Goal: Find specific page/section

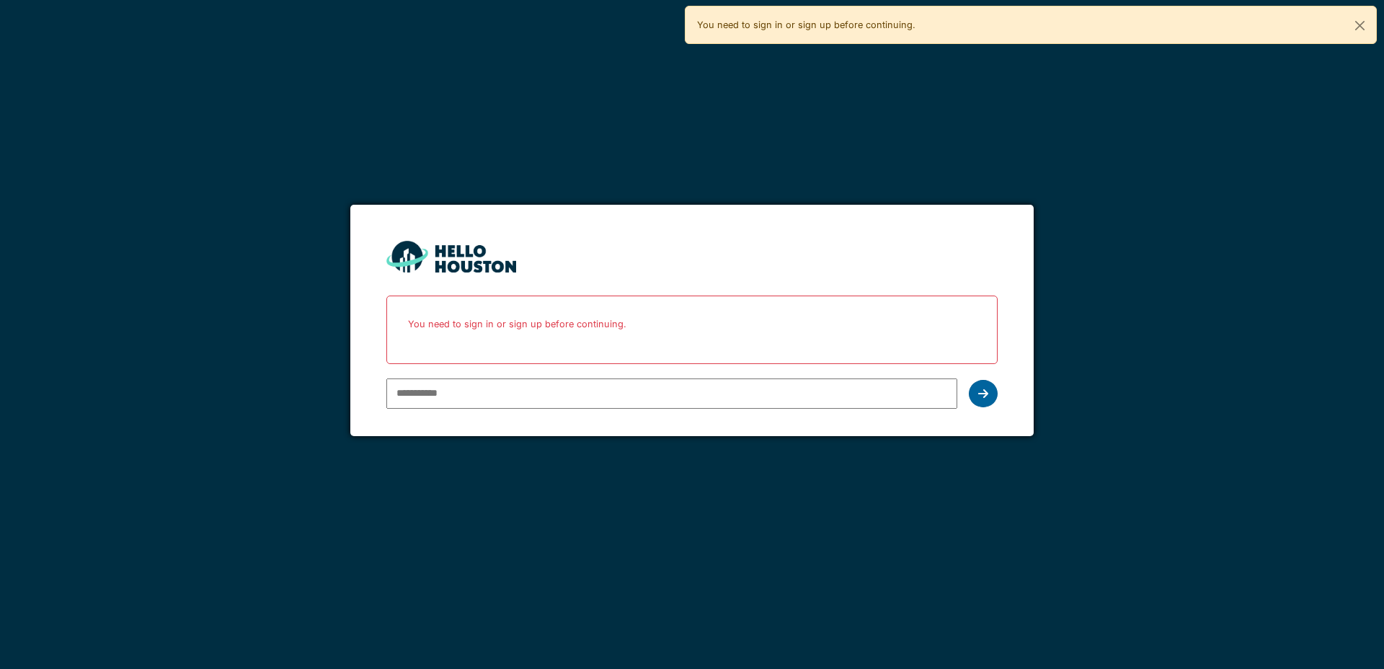
type input "**********"
click at [986, 394] on icon at bounding box center [983, 394] width 10 height 12
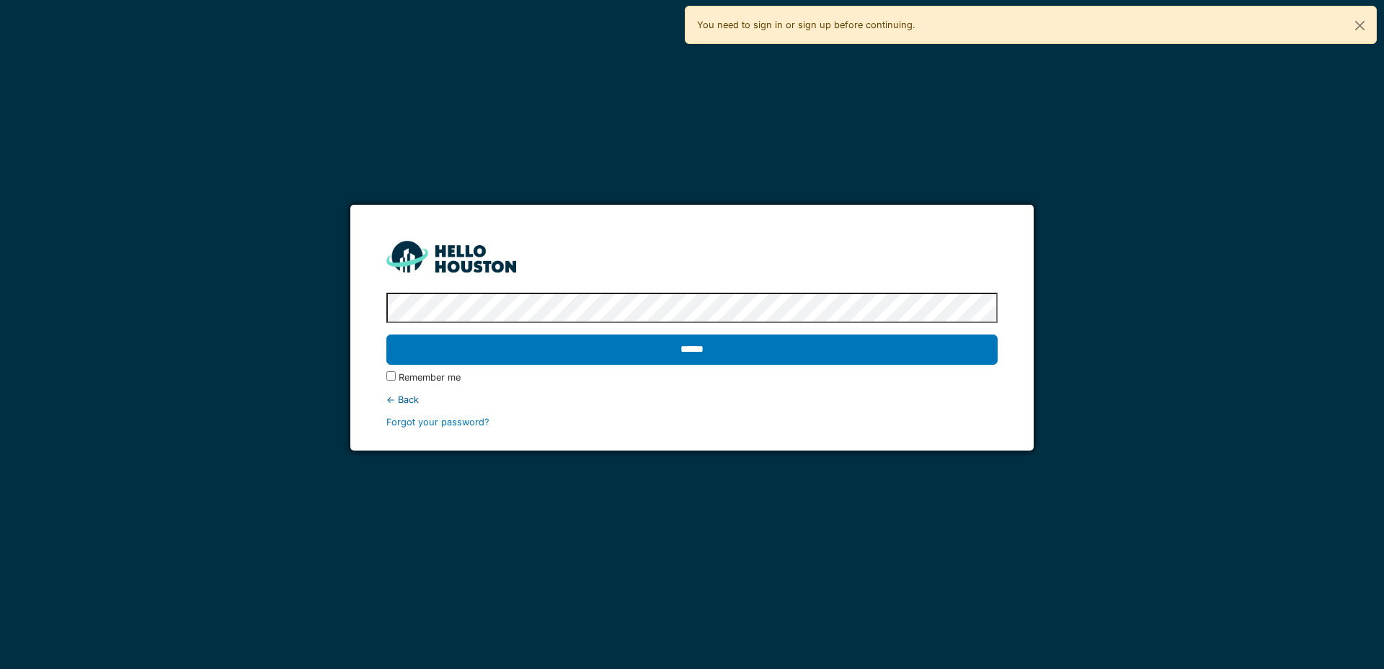
click at [685, 349] on input "******" at bounding box center [691, 349] width 611 height 30
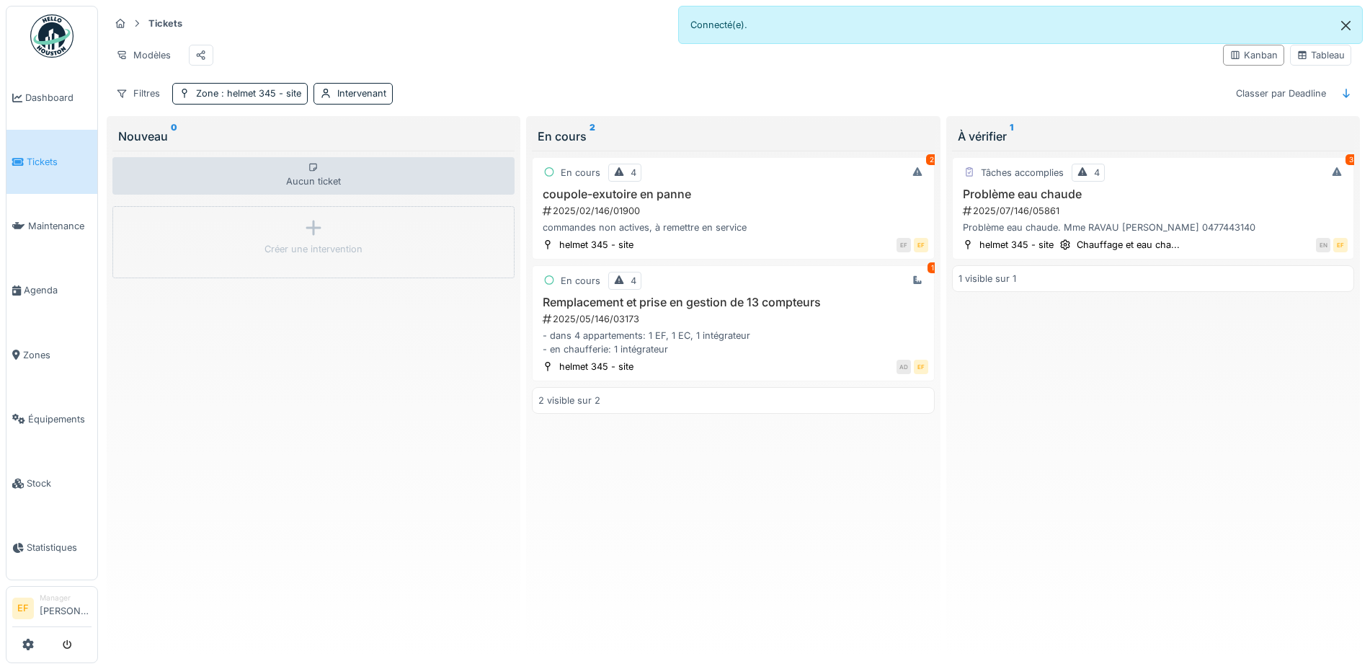
click at [1348, 27] on button "Close" at bounding box center [1346, 25] width 32 height 38
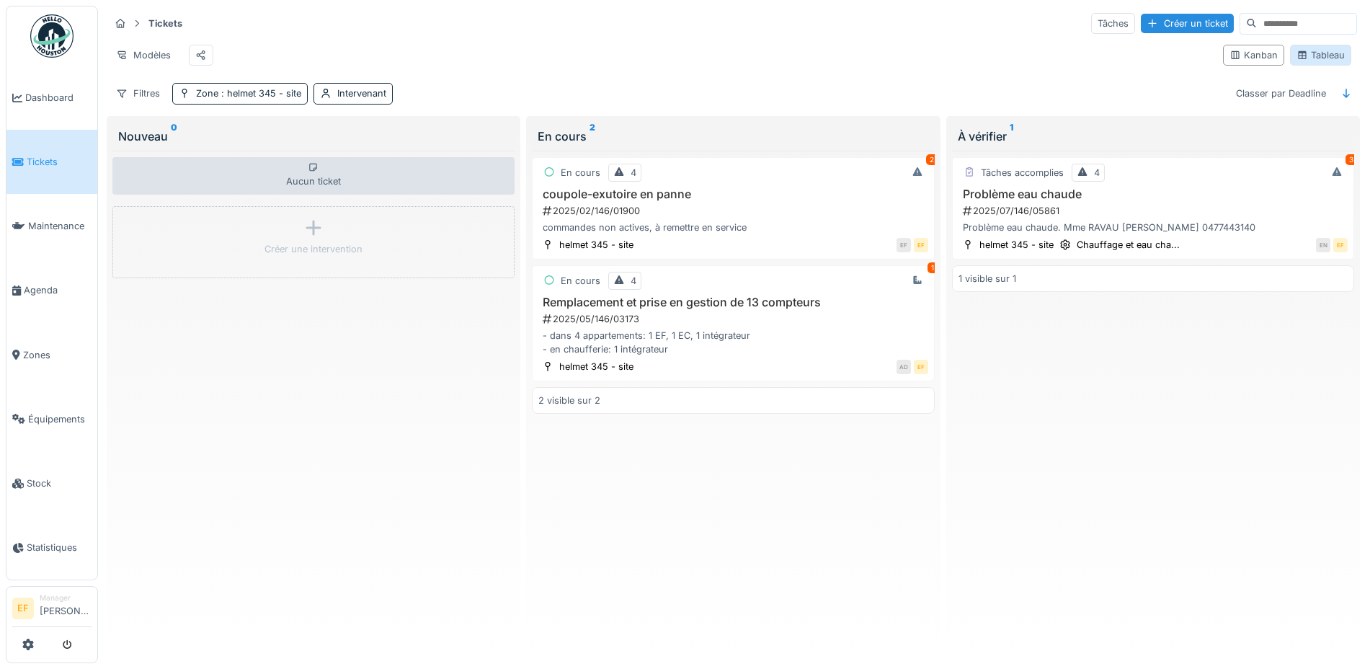
click at [1306, 61] on div "Tableau" at bounding box center [1321, 55] width 48 height 14
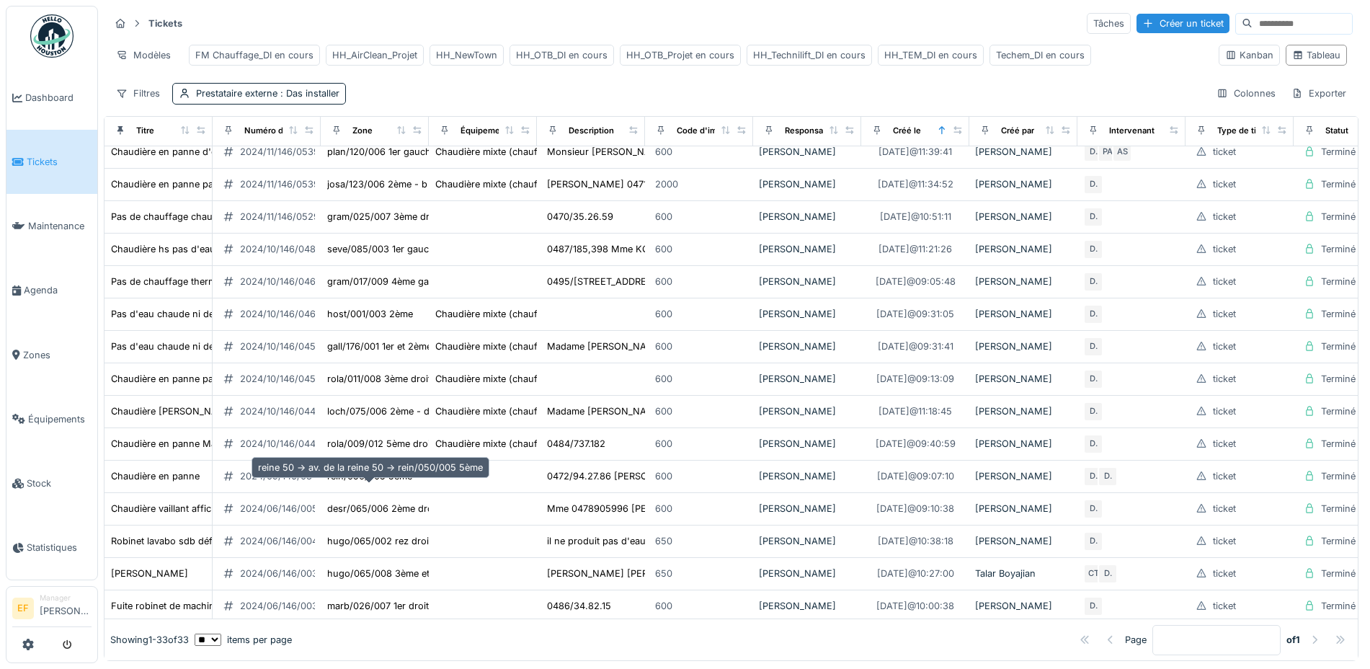
scroll to position [640, 0]
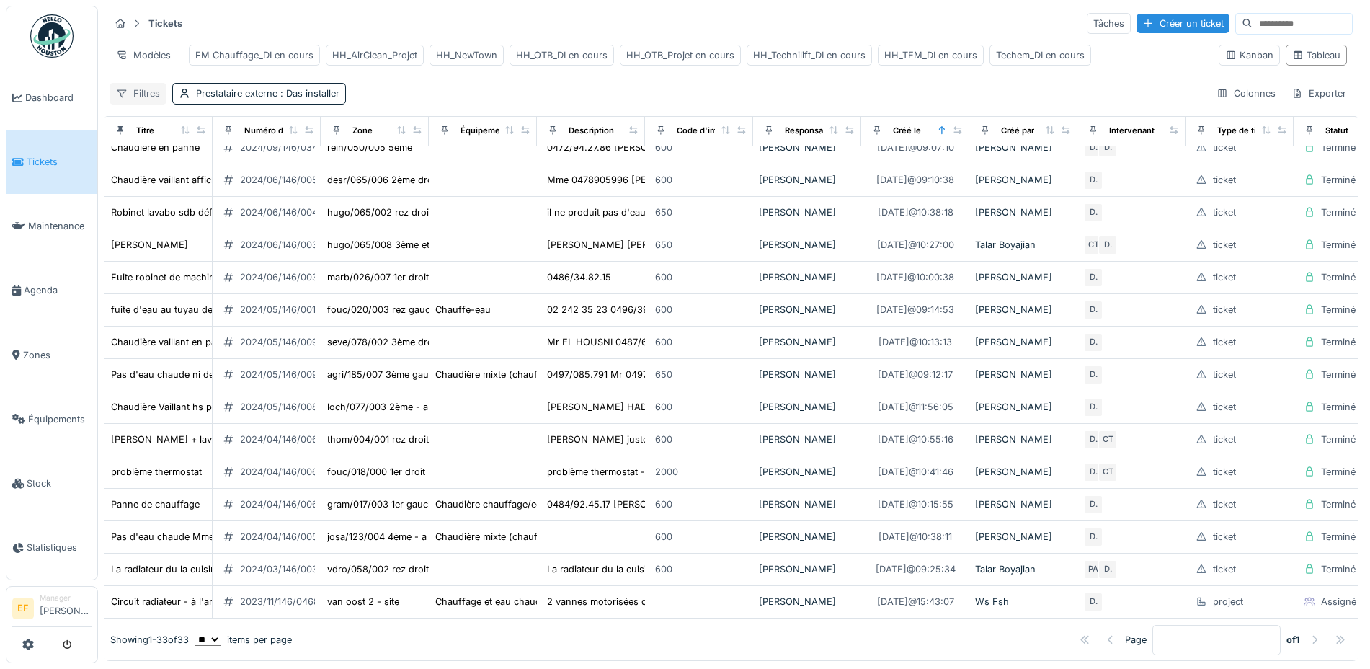
click at [145, 104] on div "Filtres" at bounding box center [138, 93] width 57 height 21
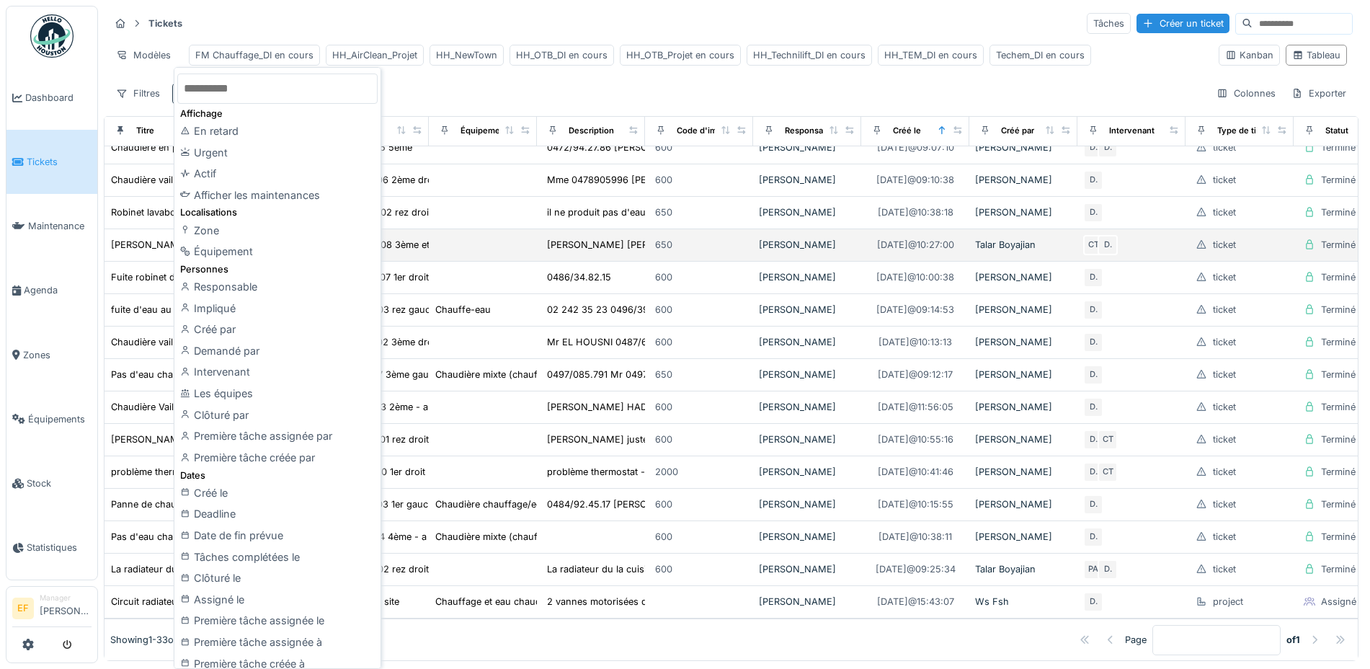
click at [210, 229] on div "Zone" at bounding box center [277, 231] width 200 height 22
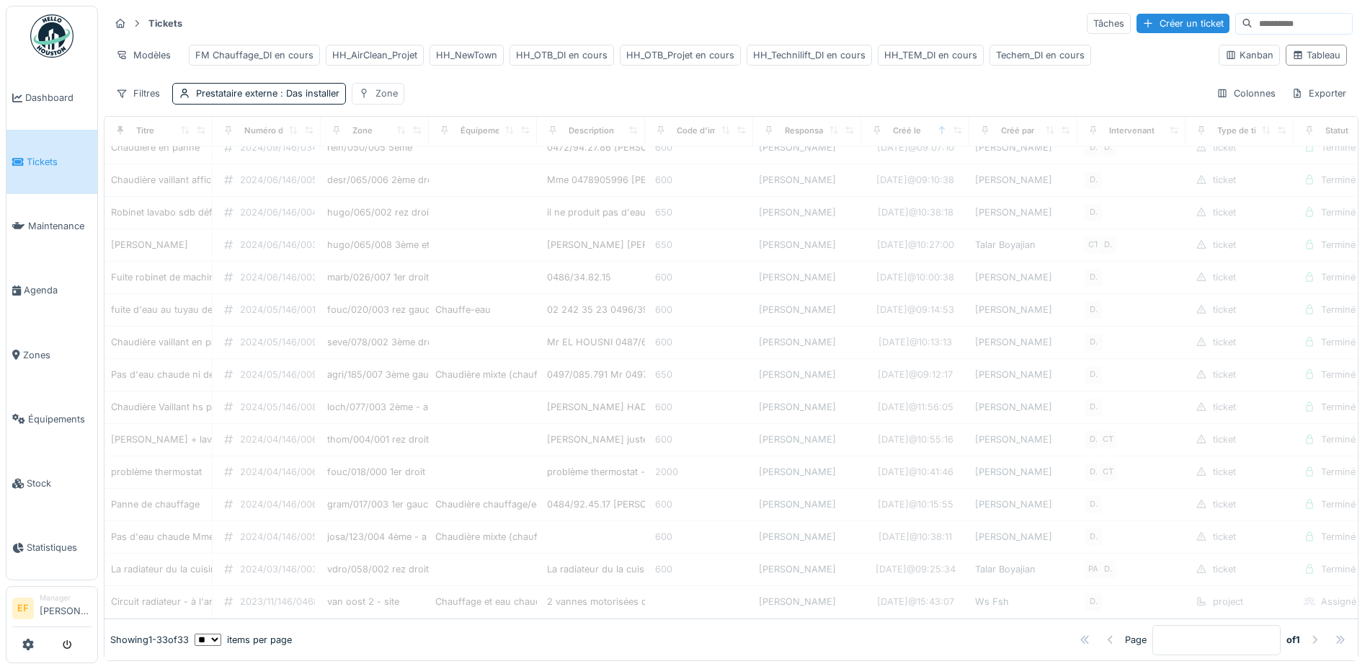
click at [390, 100] on div "Zone" at bounding box center [387, 93] width 22 height 14
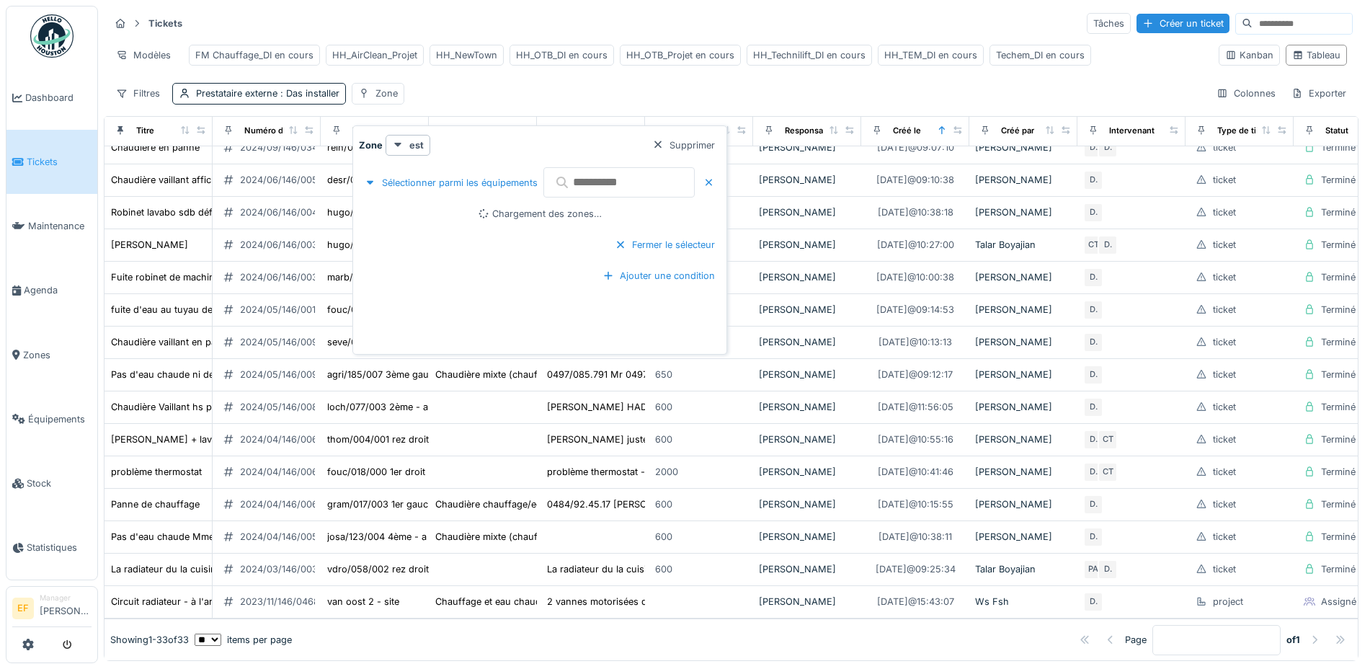
click at [596, 184] on input "text" at bounding box center [618, 182] width 151 height 30
type input "****"
click at [389, 211] on div at bounding box center [394, 214] width 12 height 12
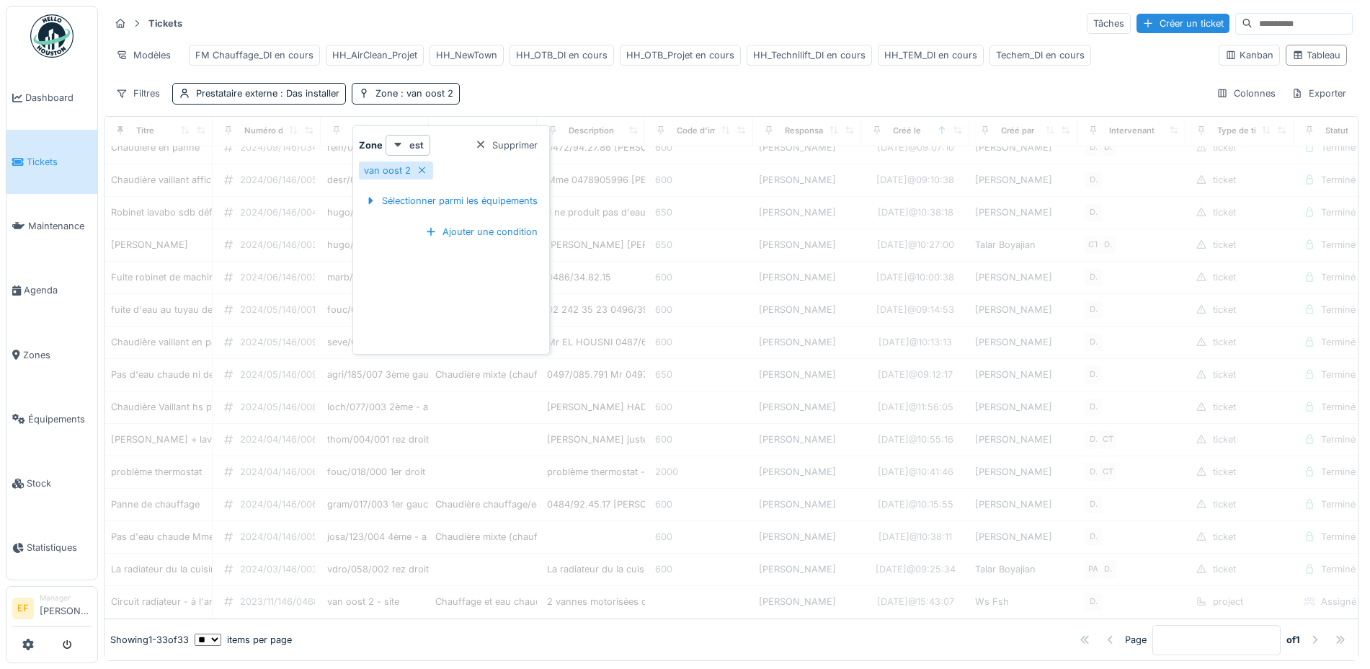
scroll to position [0, 0]
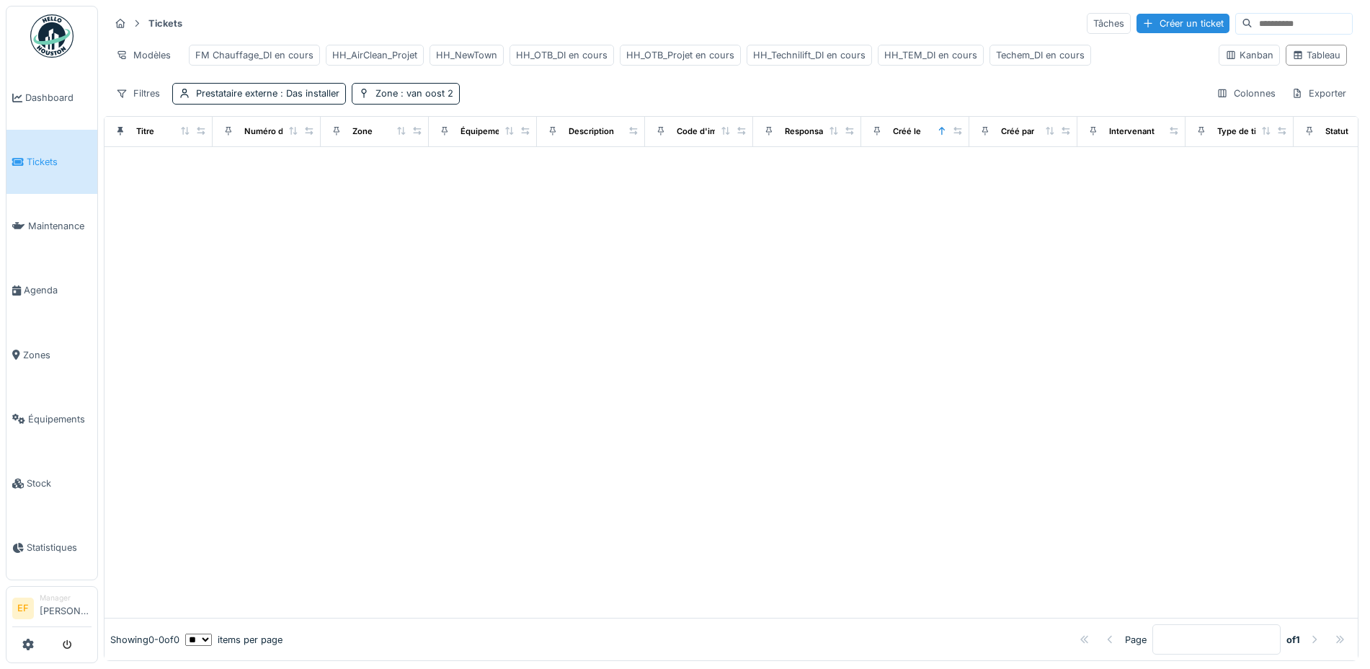
click at [567, 104] on div "Filtres Prestataire externe : Das installer Zone : van oost 2 Colonnes Exporter" at bounding box center [731, 93] width 1243 height 21
click at [528, 104] on div "Filtres Prestataire externe : Das installer Zone : van oost 2 Colonnes Exporter" at bounding box center [731, 93] width 1243 height 21
click at [526, 104] on div "Filtres Prestataire externe : Das installer Zone : van oost 2 Colonnes Exporter" at bounding box center [731, 93] width 1243 height 21
click at [352, 213] on div at bounding box center [731, 382] width 1253 height 471
click at [519, 104] on div "Filtres Prestataire externe : Das installer Zone : van oost 2 Colonnes Exporter" at bounding box center [731, 93] width 1243 height 21
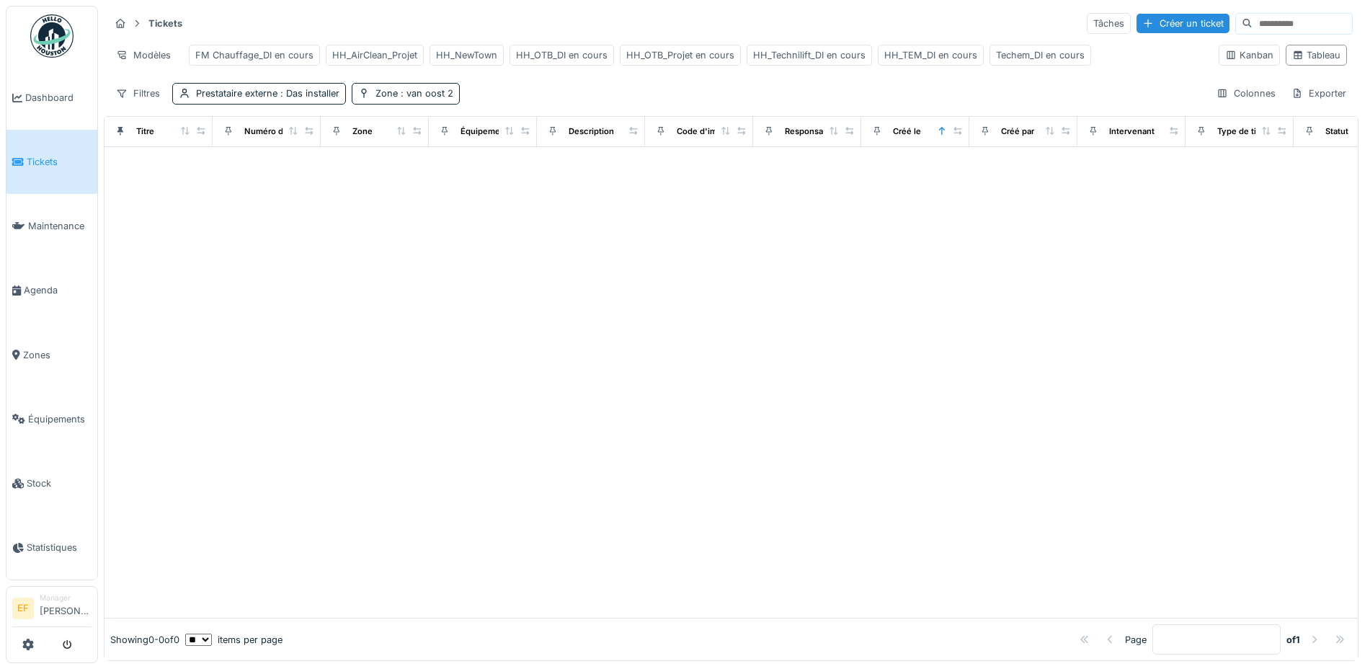
click at [489, 104] on div "Filtres Prestataire externe : Das installer Zone : van oost 2 Colonnes Exporter" at bounding box center [731, 93] width 1243 height 21
click at [538, 104] on div "Filtres Prestataire externe : Das installer Zone : van oost 2 Colonnes Exporter" at bounding box center [731, 93] width 1243 height 21
click at [435, 99] on span ": van oost 2" at bounding box center [426, 93] width 56 height 11
click at [425, 170] on icon at bounding box center [423, 170] width 12 height 9
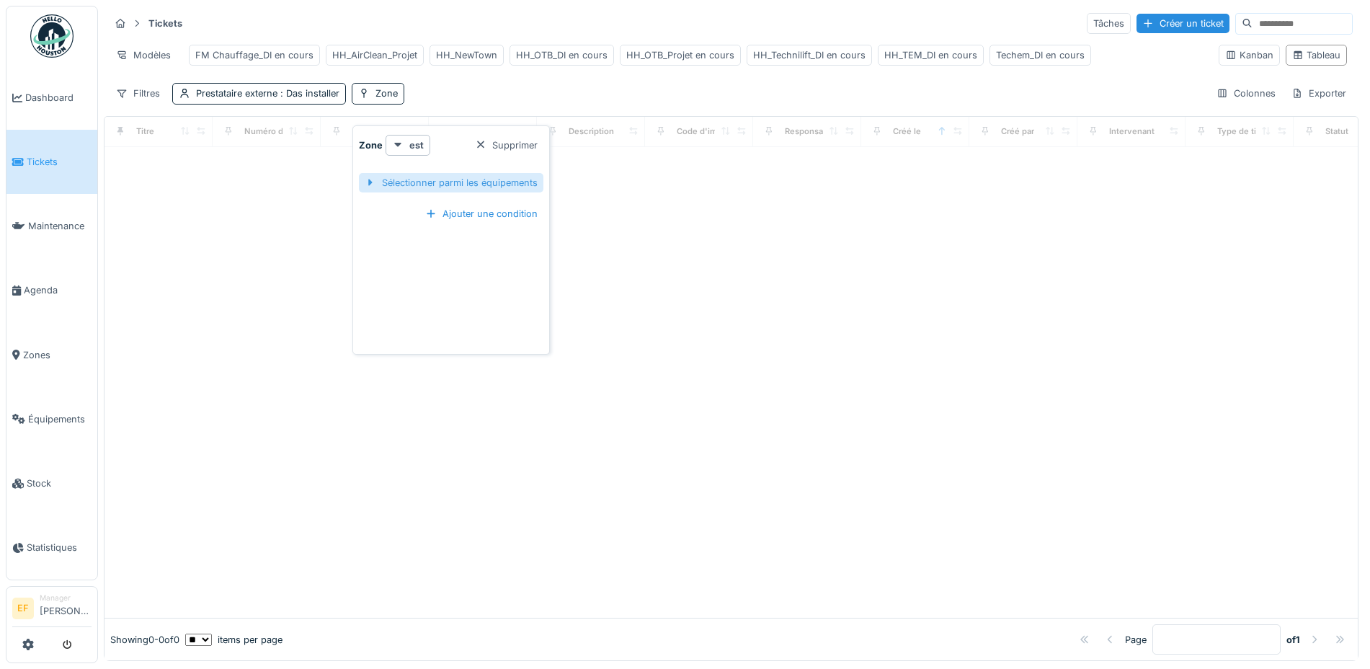
click at [477, 183] on div "Sélectionner parmi les équipements" at bounding box center [451, 182] width 185 height 19
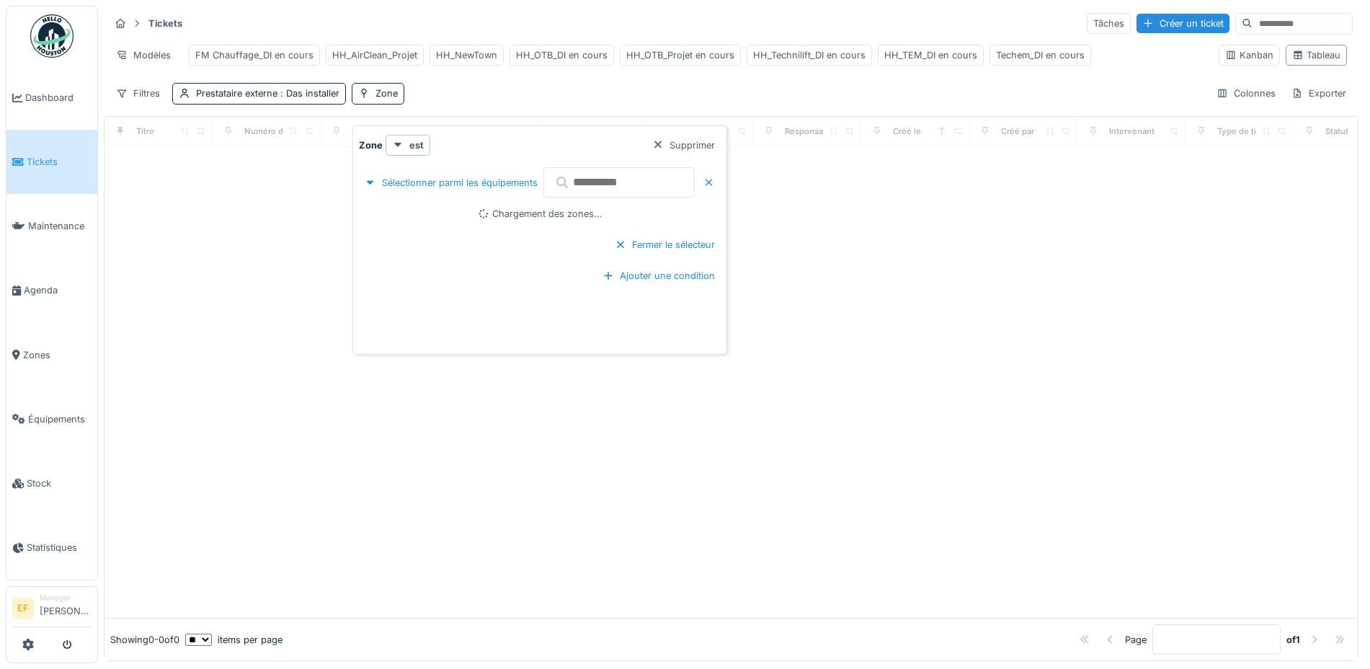
click at [649, 184] on input "text" at bounding box center [618, 182] width 151 height 30
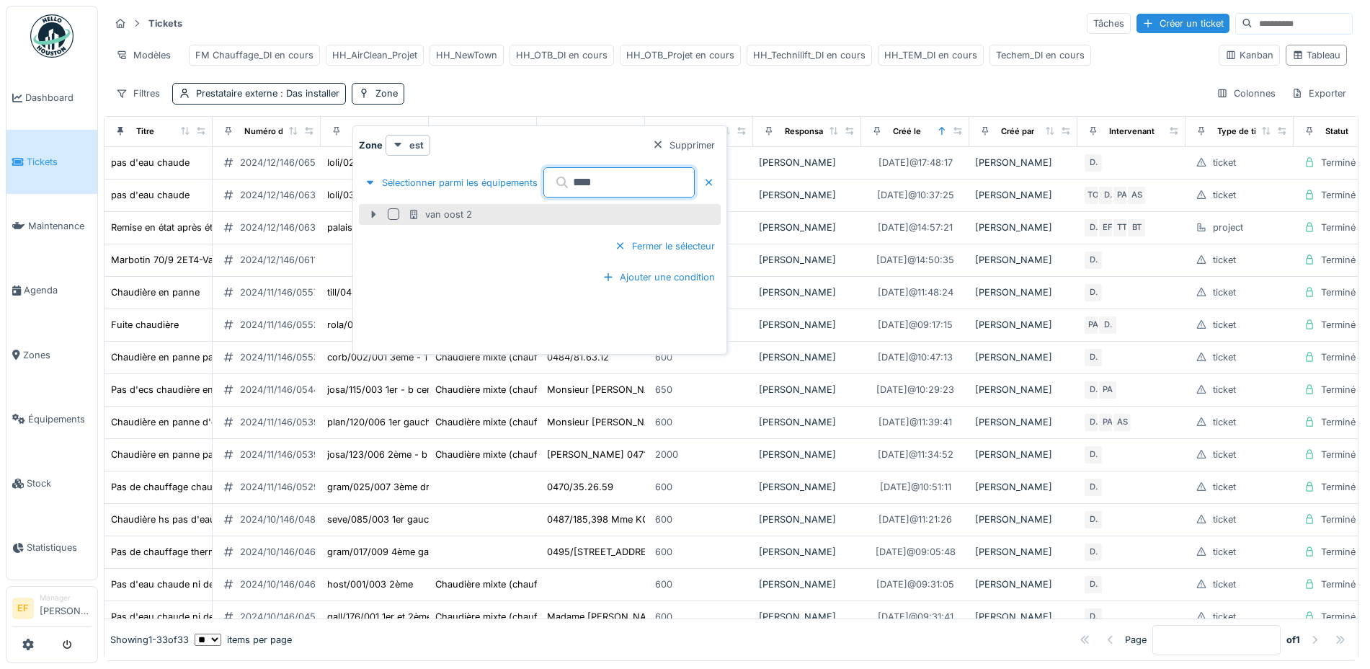
type input "****"
click at [378, 213] on icon at bounding box center [374, 214] width 12 height 9
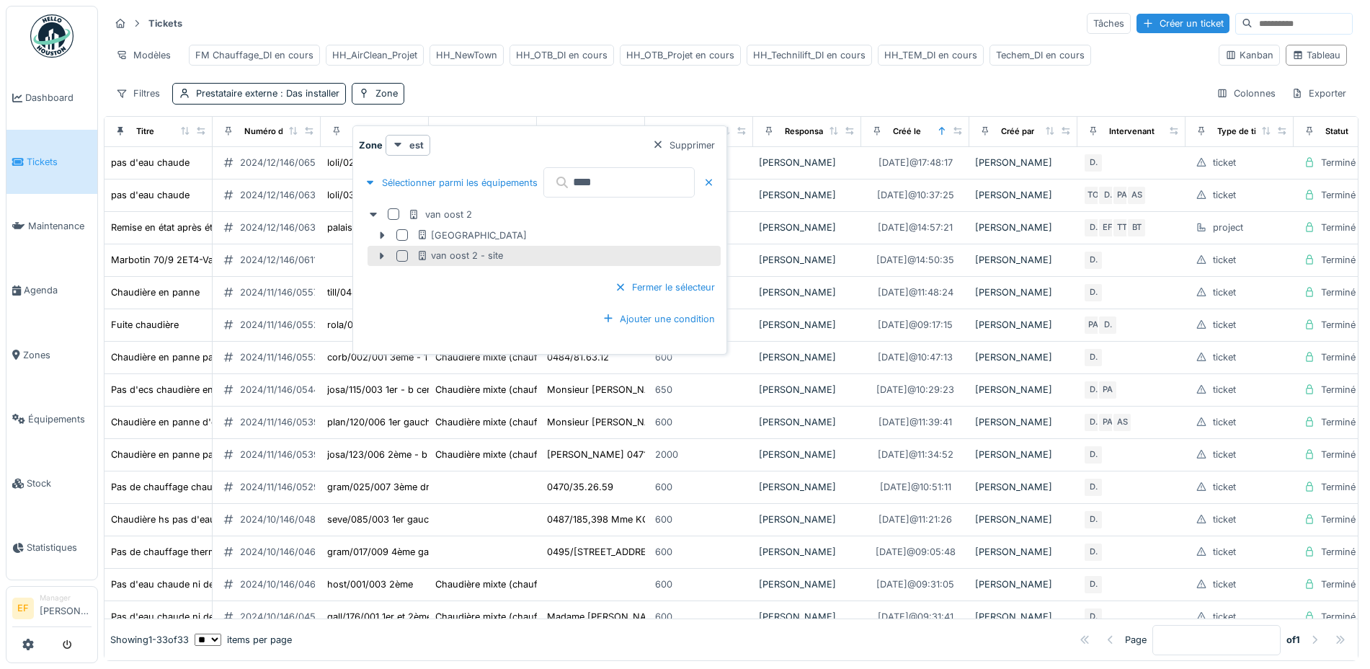
click at [406, 255] on div at bounding box center [402, 256] width 12 height 12
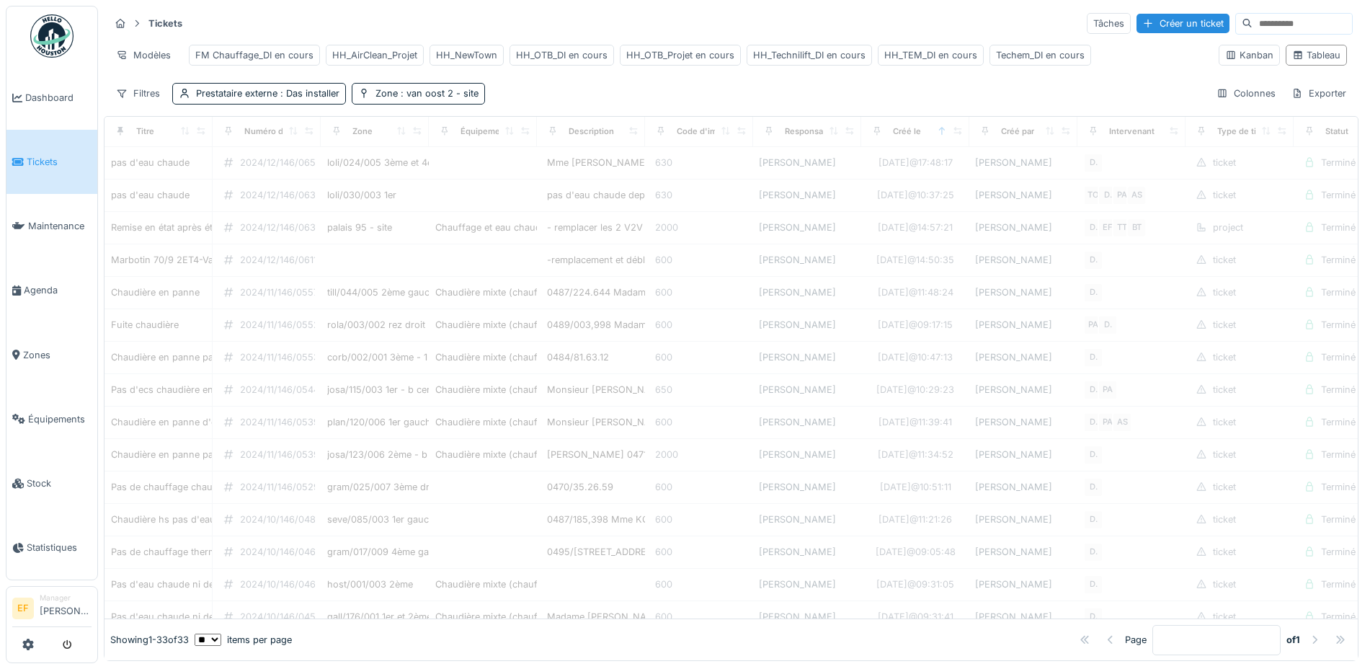
click at [615, 99] on div "Filtres Prestataire externe : Das installer Zone : van oost 2 - site Colonnes E…" at bounding box center [731, 93] width 1243 height 21
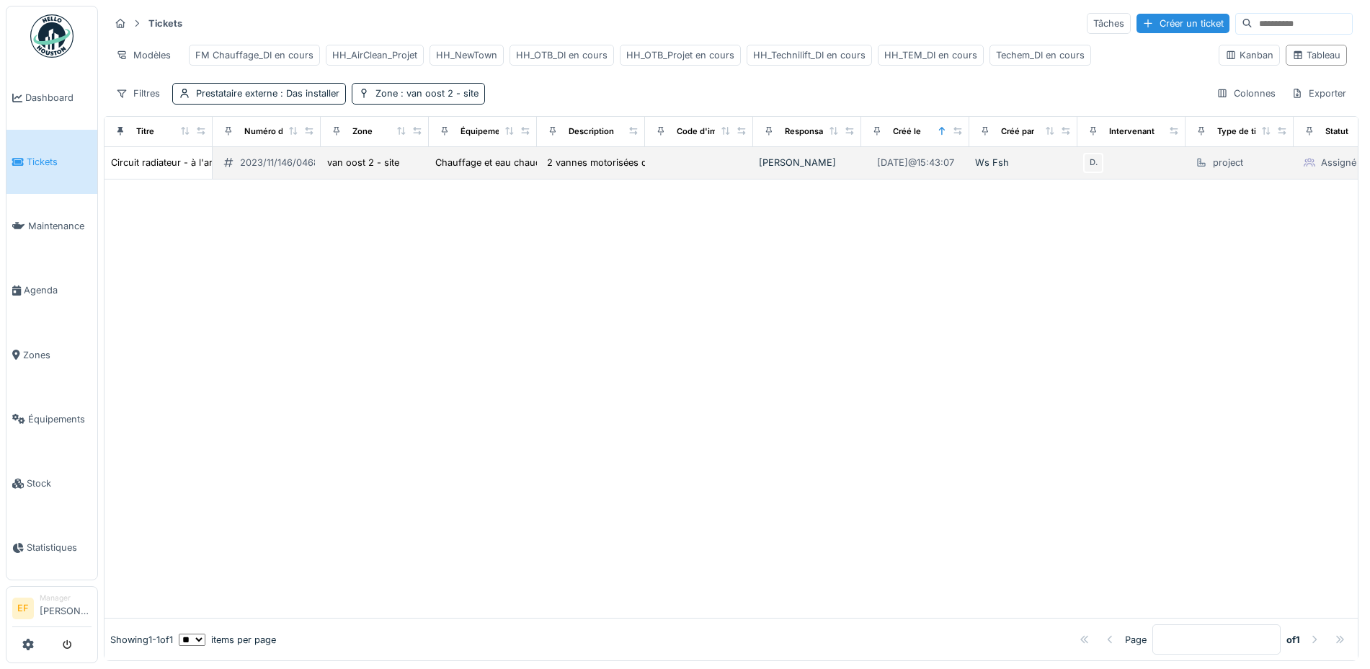
click at [264, 169] on div "2023/11/146/04680" at bounding box center [282, 163] width 85 height 14
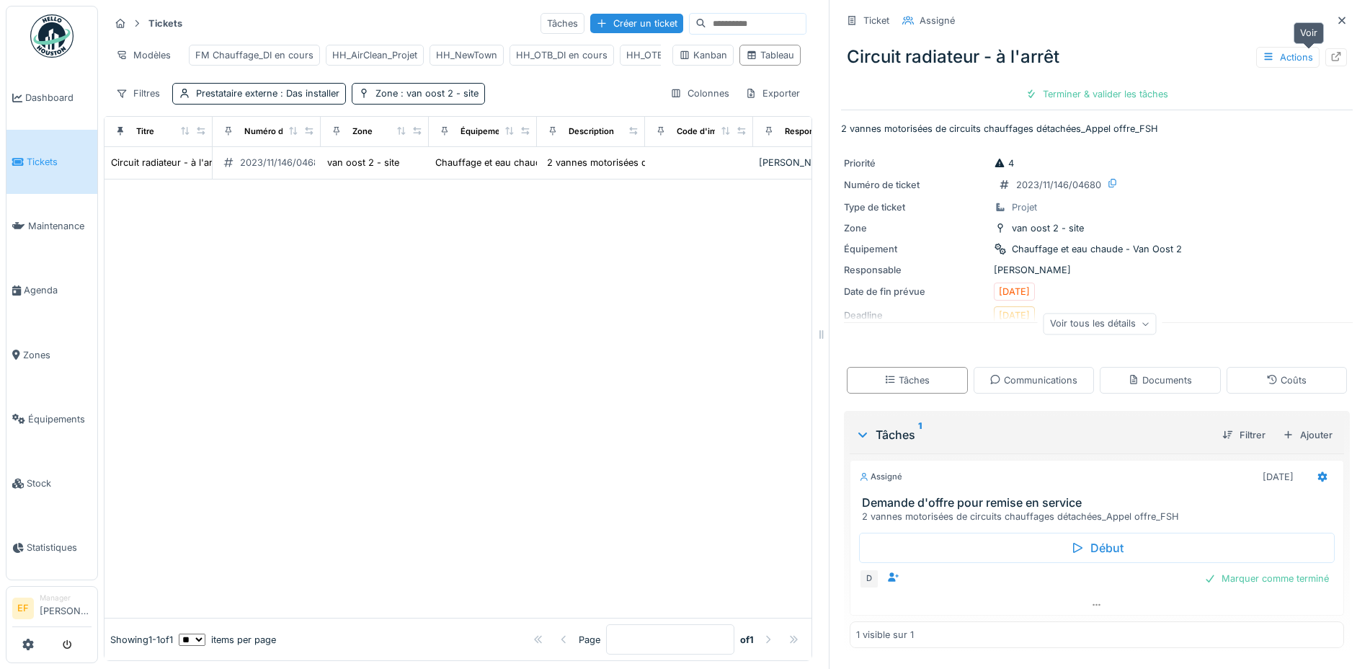
click at [1331, 58] on icon at bounding box center [1337, 56] width 12 height 9
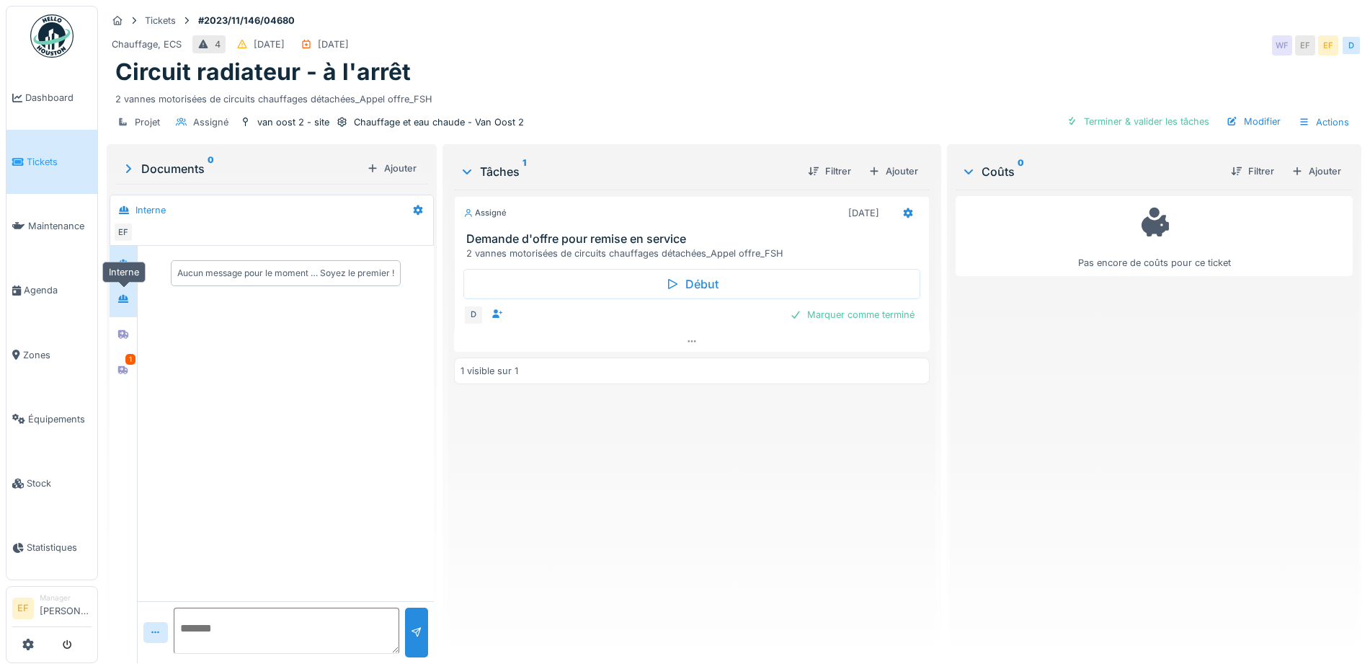
click at [126, 295] on icon at bounding box center [123, 298] width 12 height 9
click at [122, 334] on icon at bounding box center [123, 334] width 10 height 9
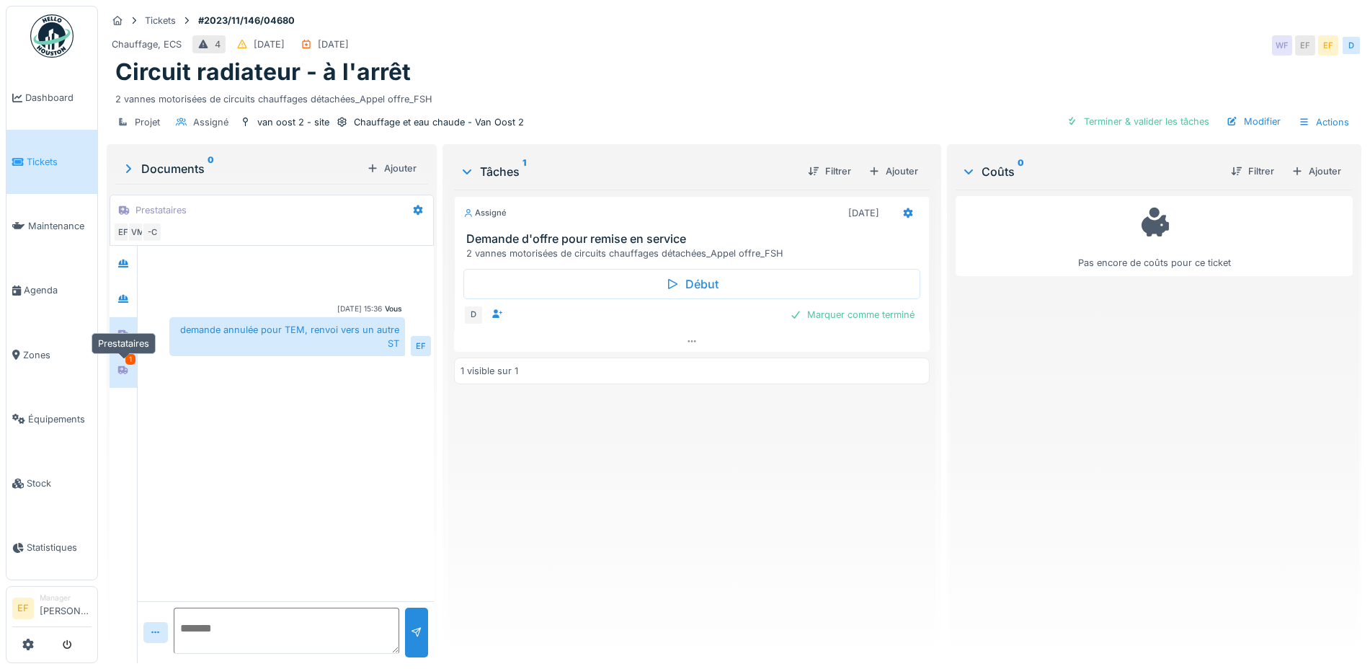
click at [127, 376] on div at bounding box center [123, 370] width 12 height 14
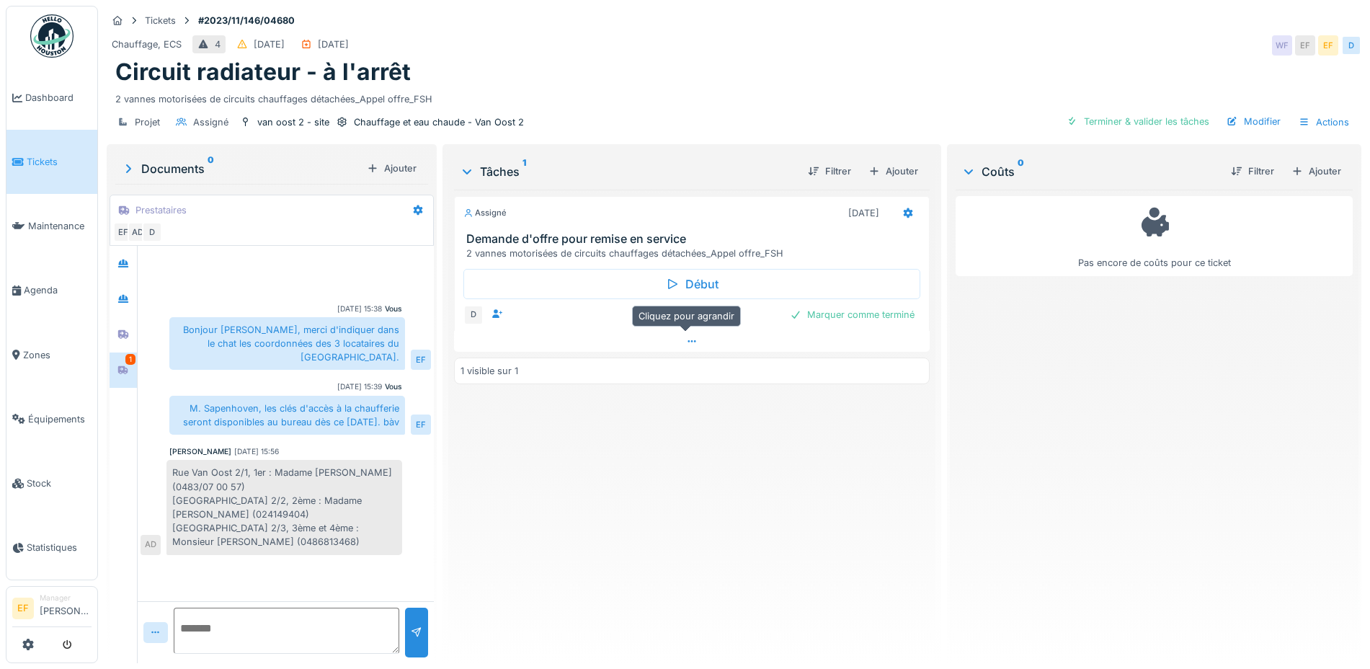
click at [686, 341] on icon at bounding box center [692, 341] width 12 height 9
